Goal: Ask a question

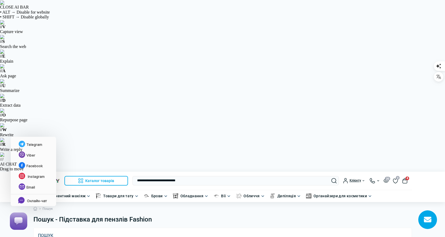
click at [22, 221] on rect at bounding box center [18, 221] width 13 height 13
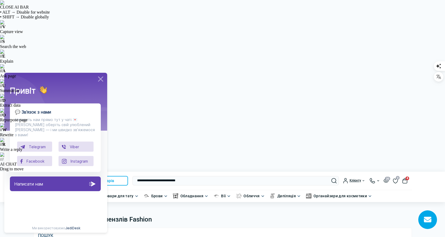
click at [426, 225] on div at bounding box center [428, 220] width 18 height 18
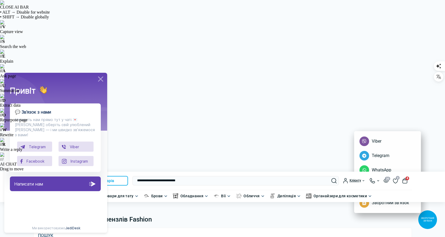
click at [66, 179] on div "Написати нам" at bounding box center [55, 184] width 91 height 15
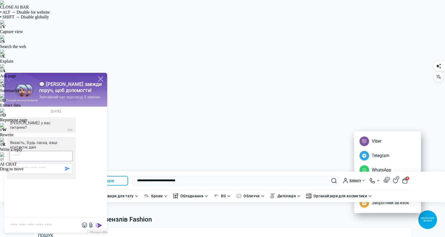
click at [49, 153] on input "text" at bounding box center [41, 156] width 63 height 10
type textarea "*"
click at [12, 78] on icon at bounding box center [9, 79] width 7 height 8
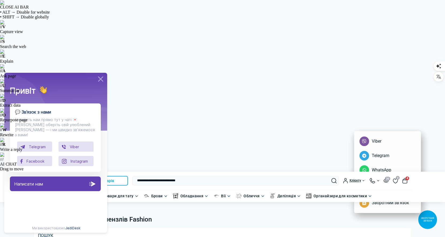
click at [101, 78] on icon at bounding box center [100, 79] width 9 height 9
